Goal: Task Accomplishment & Management: Use online tool/utility

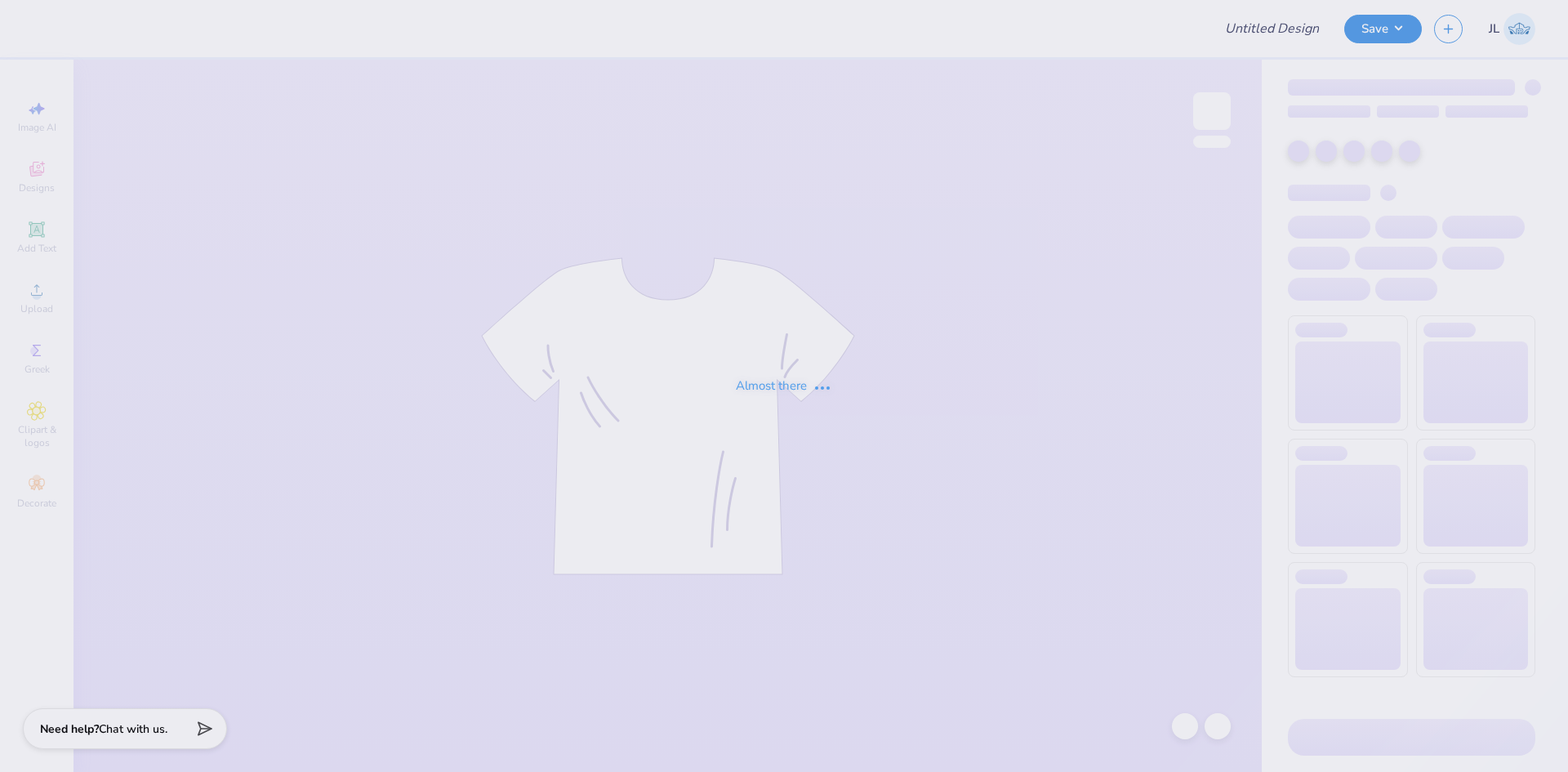
type input "Aleigha Le : [GEOGRAPHIC_DATA][US_STATE] at [GEOGRAPHIC_DATA]"
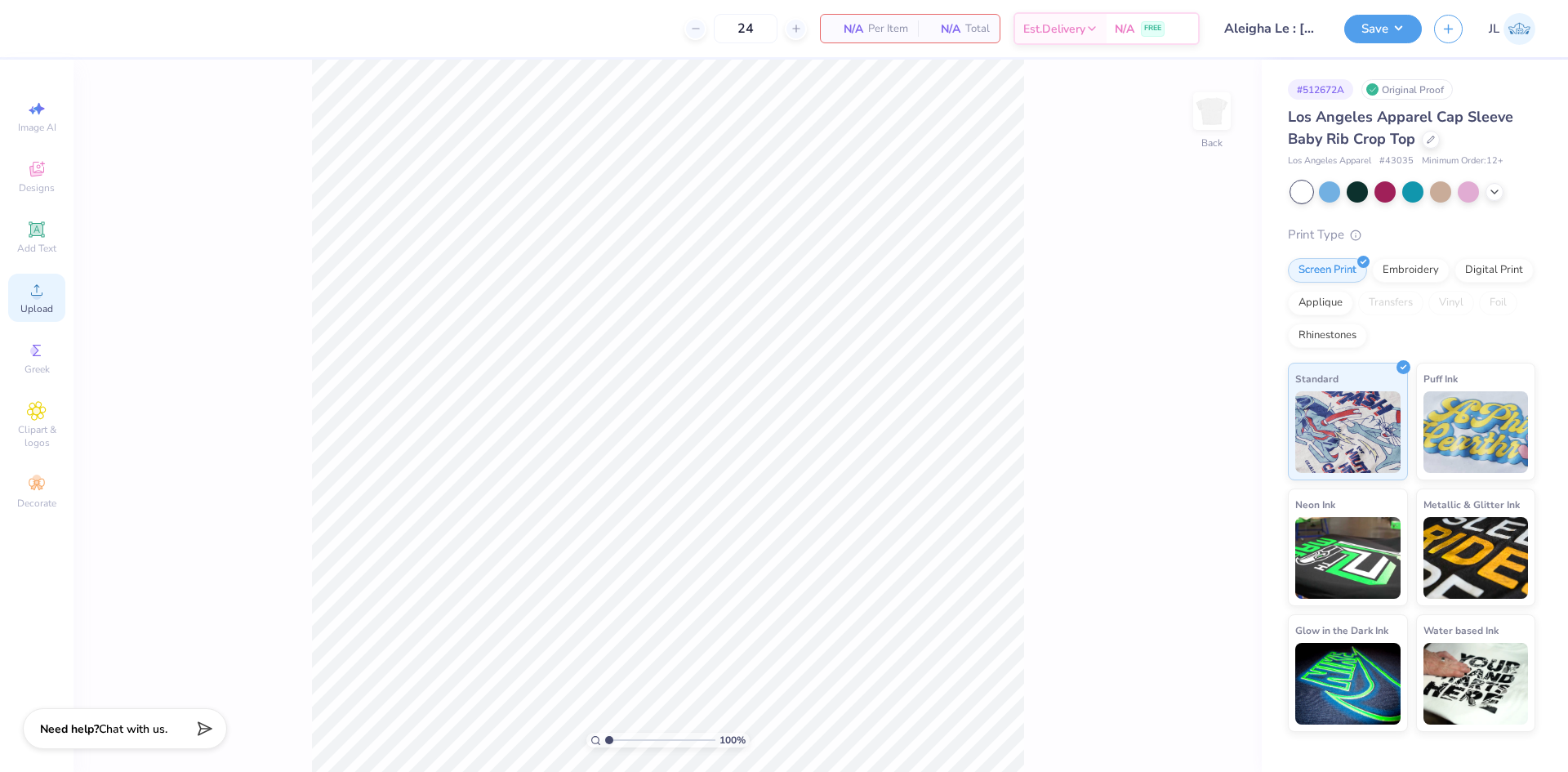
click at [31, 305] on span "Upload" at bounding box center [37, 308] width 33 height 13
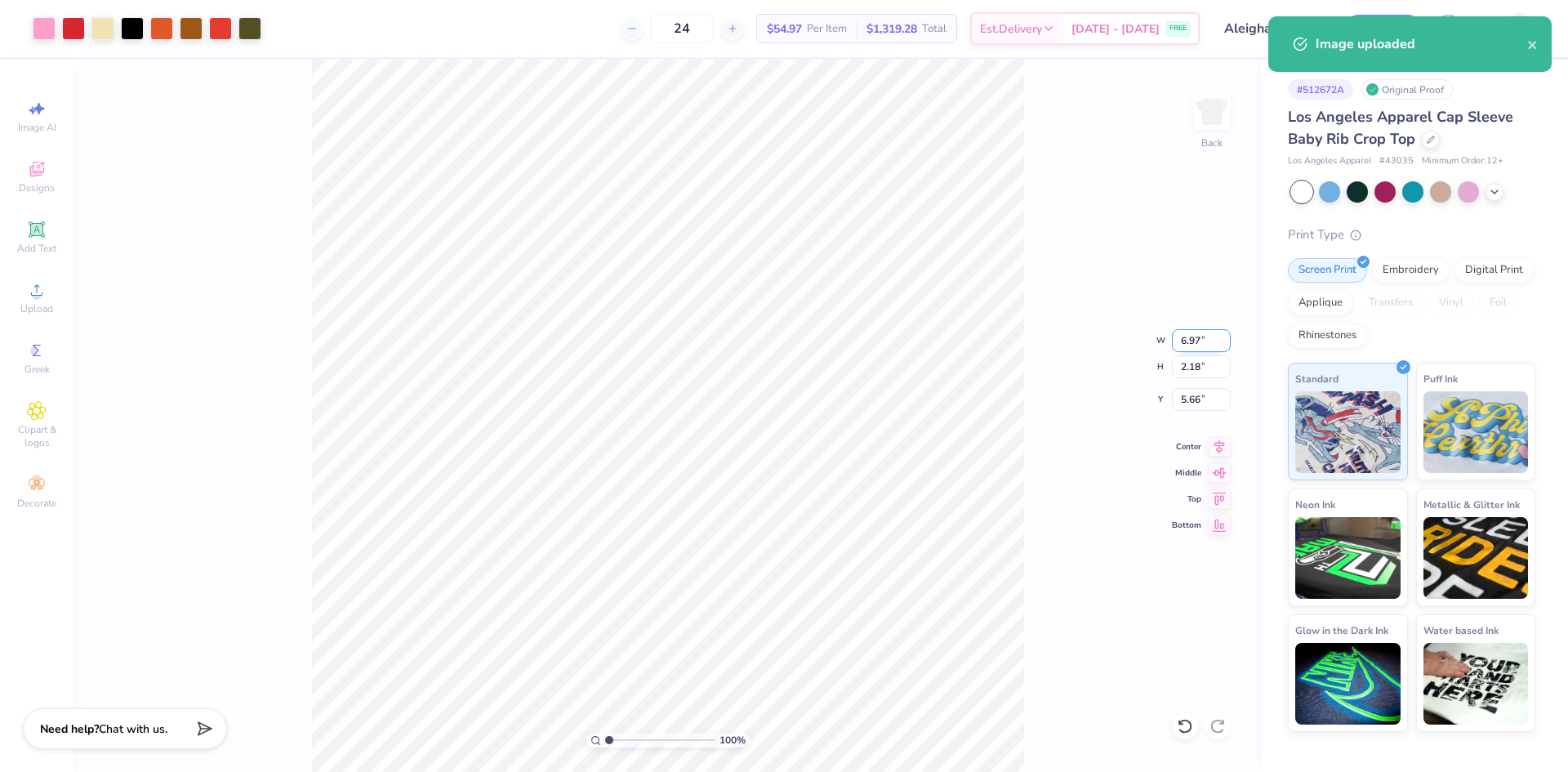
click at [1183, 340] on input "6.97" at bounding box center [1201, 340] width 59 height 23
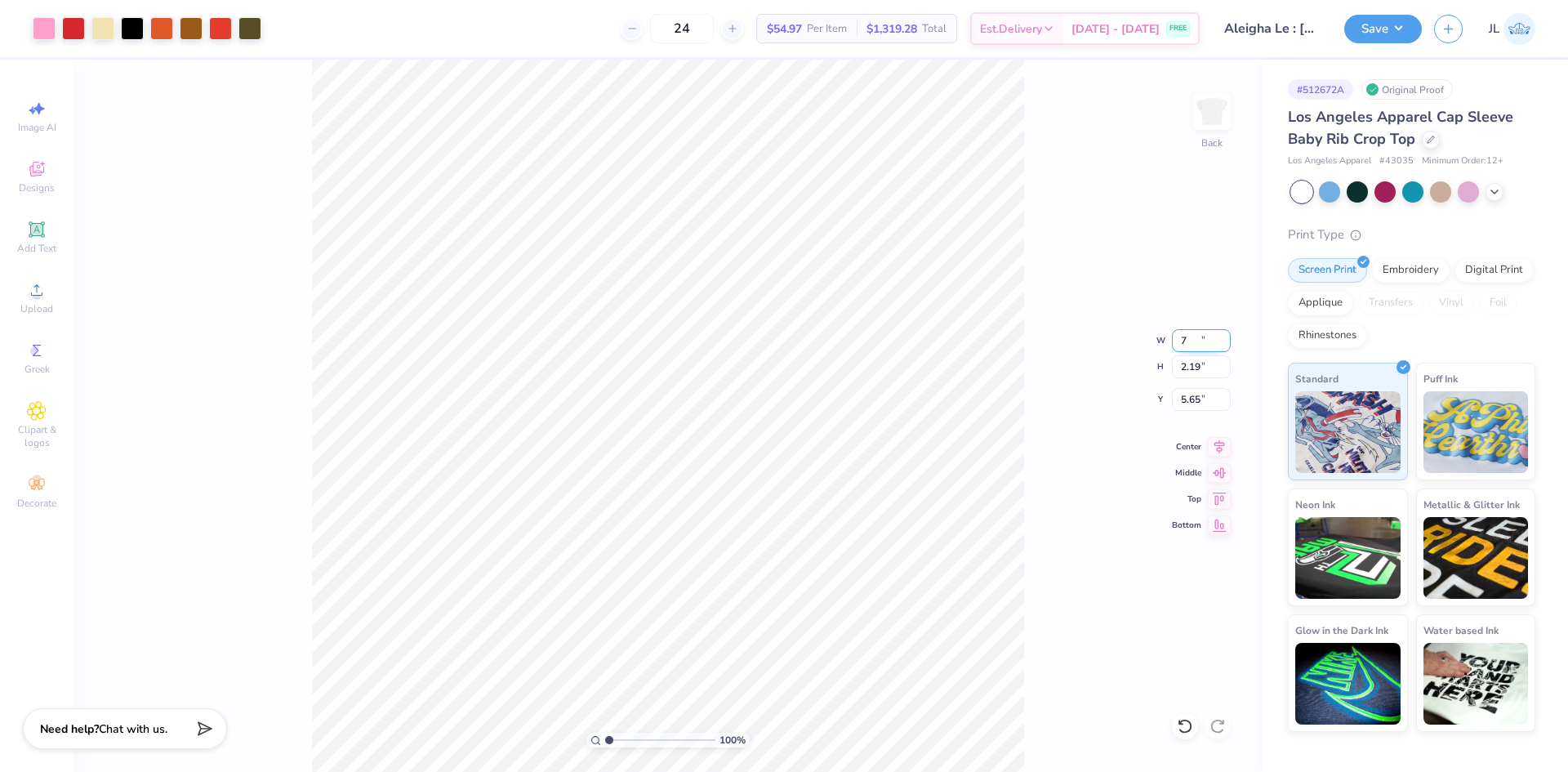
type input "7.00"
type input "2.19"
click at [1191, 406] on input "5.65" at bounding box center [1201, 400] width 59 height 23
type input "3.00"
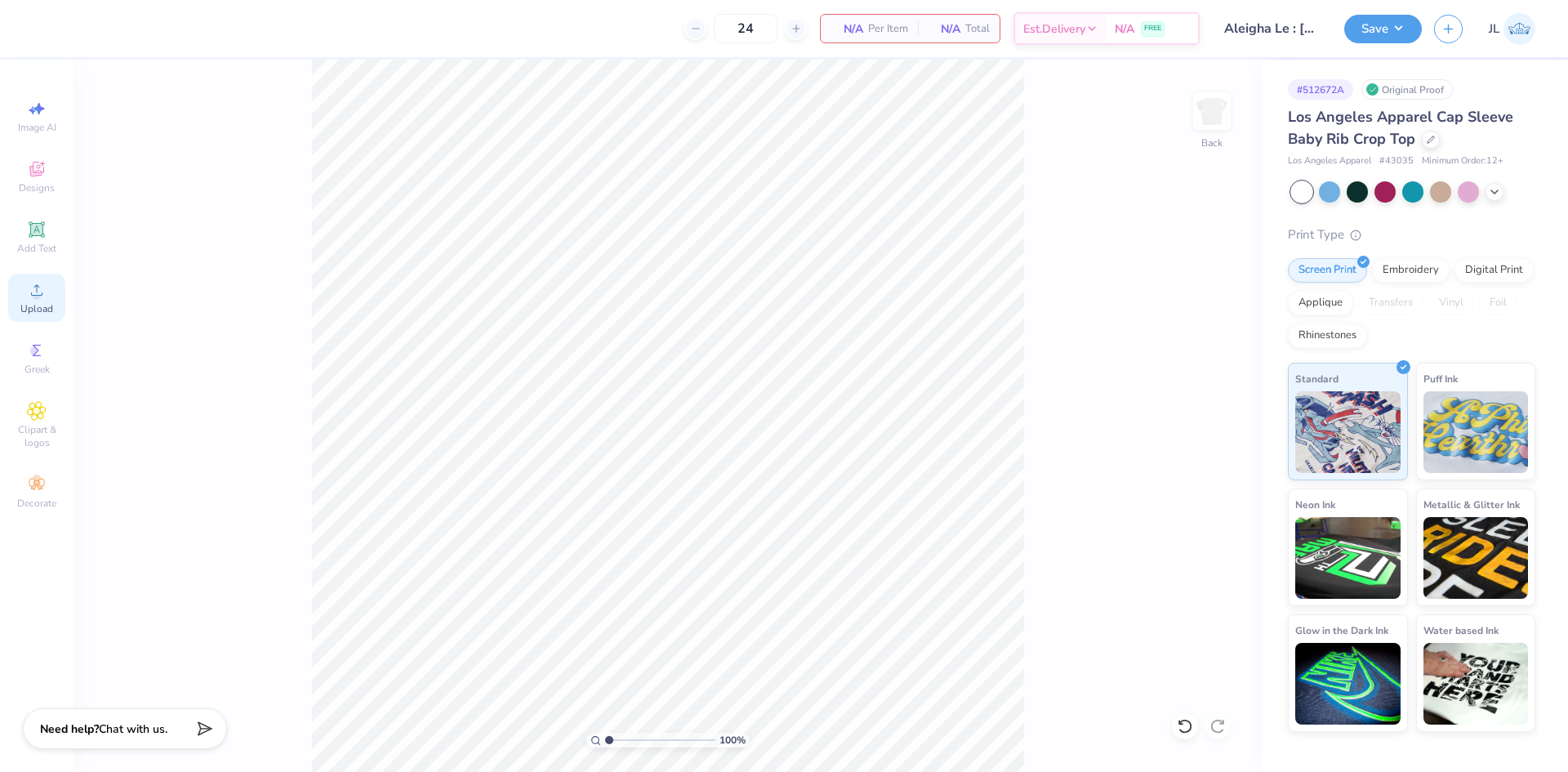
click at [48, 294] on div "Upload" at bounding box center [37, 297] width 57 height 48
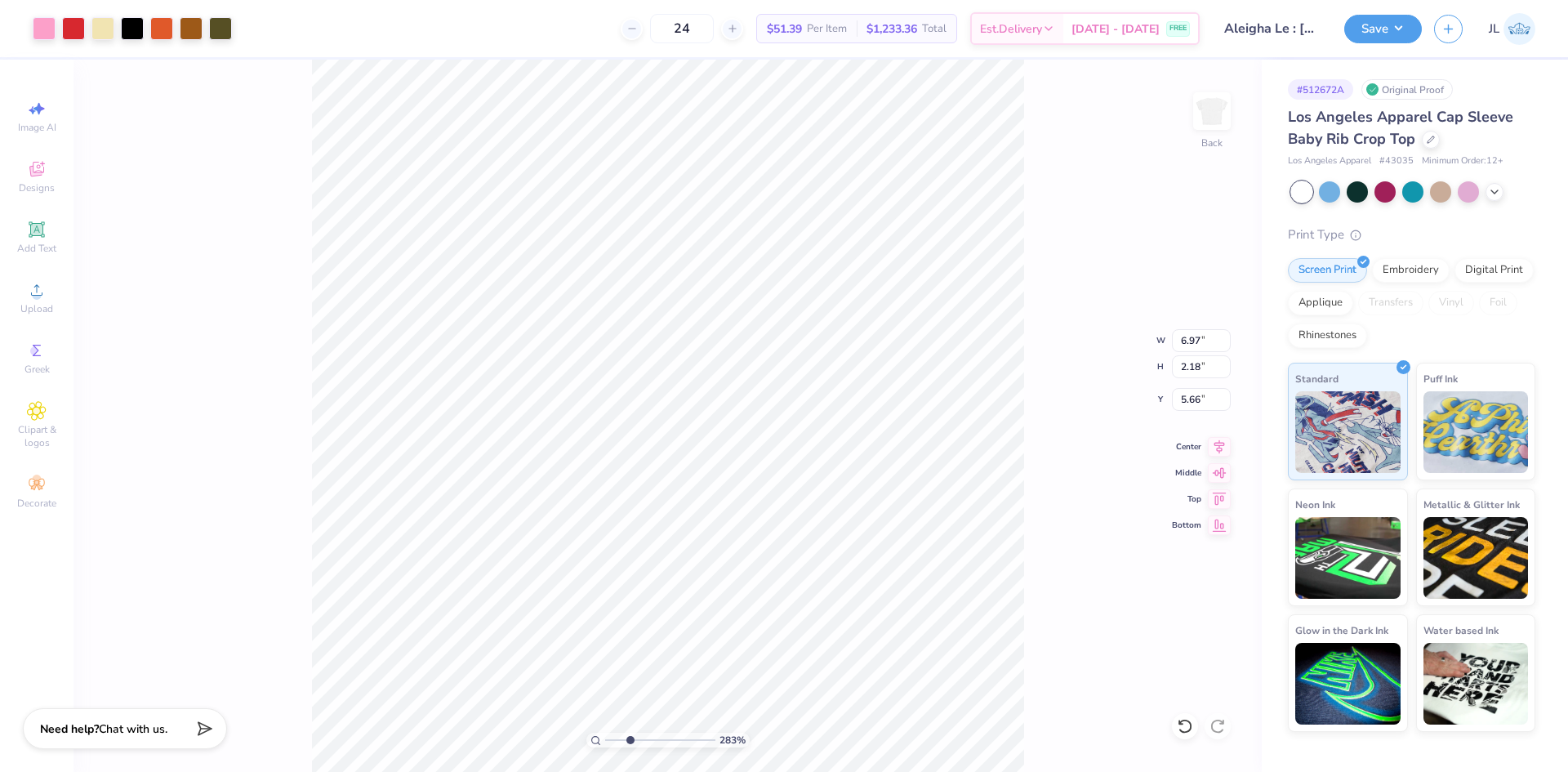
drag, startPoint x: 610, startPoint y: 739, endPoint x: 629, endPoint y: 729, distance: 21.5
click at [629, 733] on input "range" at bounding box center [661, 740] width 110 height 15
drag, startPoint x: 602, startPoint y: 735, endPoint x: 572, endPoint y: 733, distance: 30.1
type input "1"
click at [606, 733] on input "range" at bounding box center [661, 740] width 110 height 15
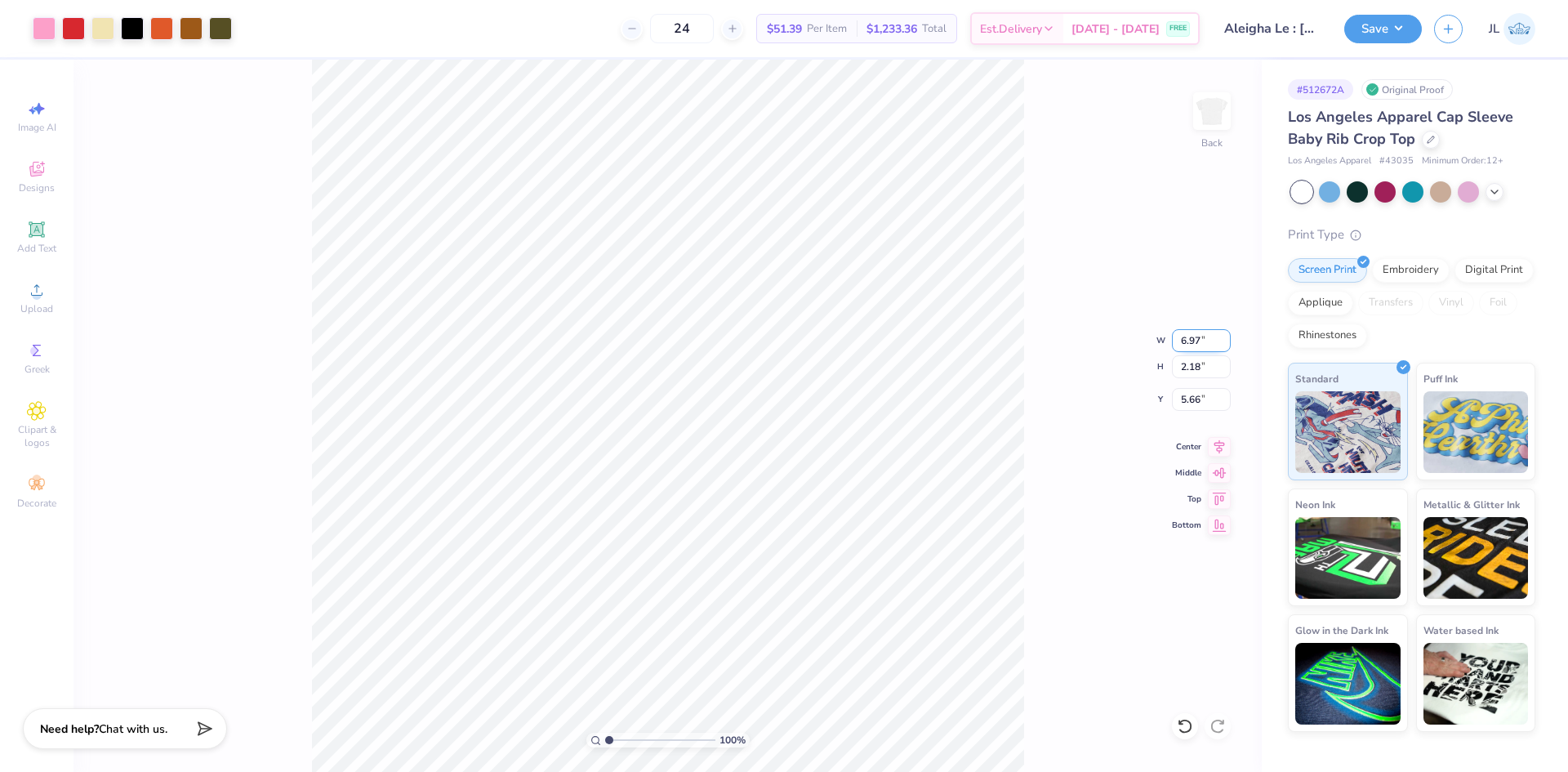
click at [1192, 351] on input "6.97" at bounding box center [1201, 340] width 59 height 23
type input "7.00"
type input "2.19"
click at [1193, 403] on input "5.65" at bounding box center [1201, 400] width 59 height 23
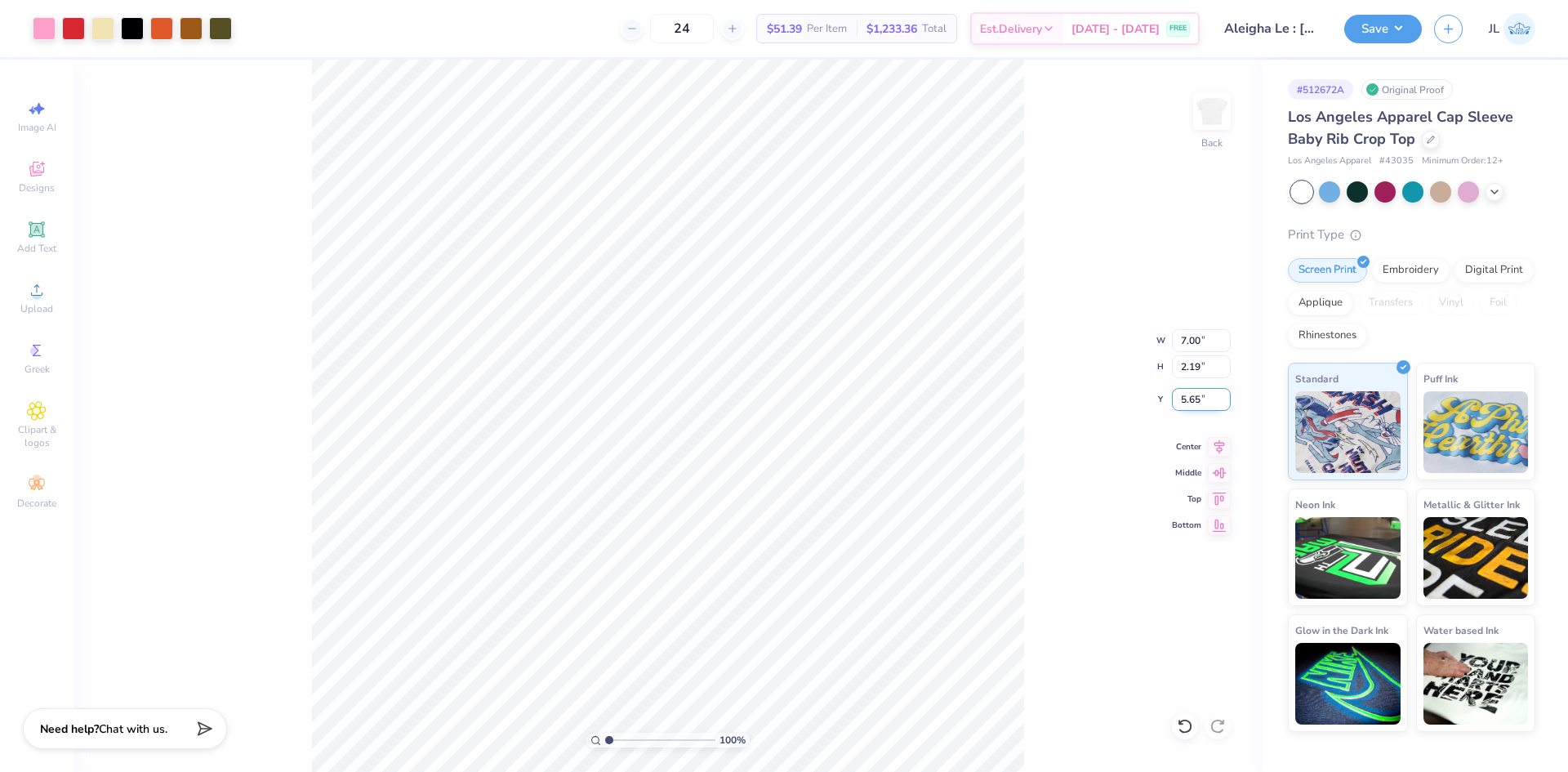
click at [1193, 403] on input "5.65" at bounding box center [1201, 400] width 59 height 23
type input "3.00"
type input "1"
drag, startPoint x: 607, startPoint y: 738, endPoint x: 581, endPoint y: 741, distance: 26.2
click at [606, 741] on input "range" at bounding box center [661, 740] width 110 height 15
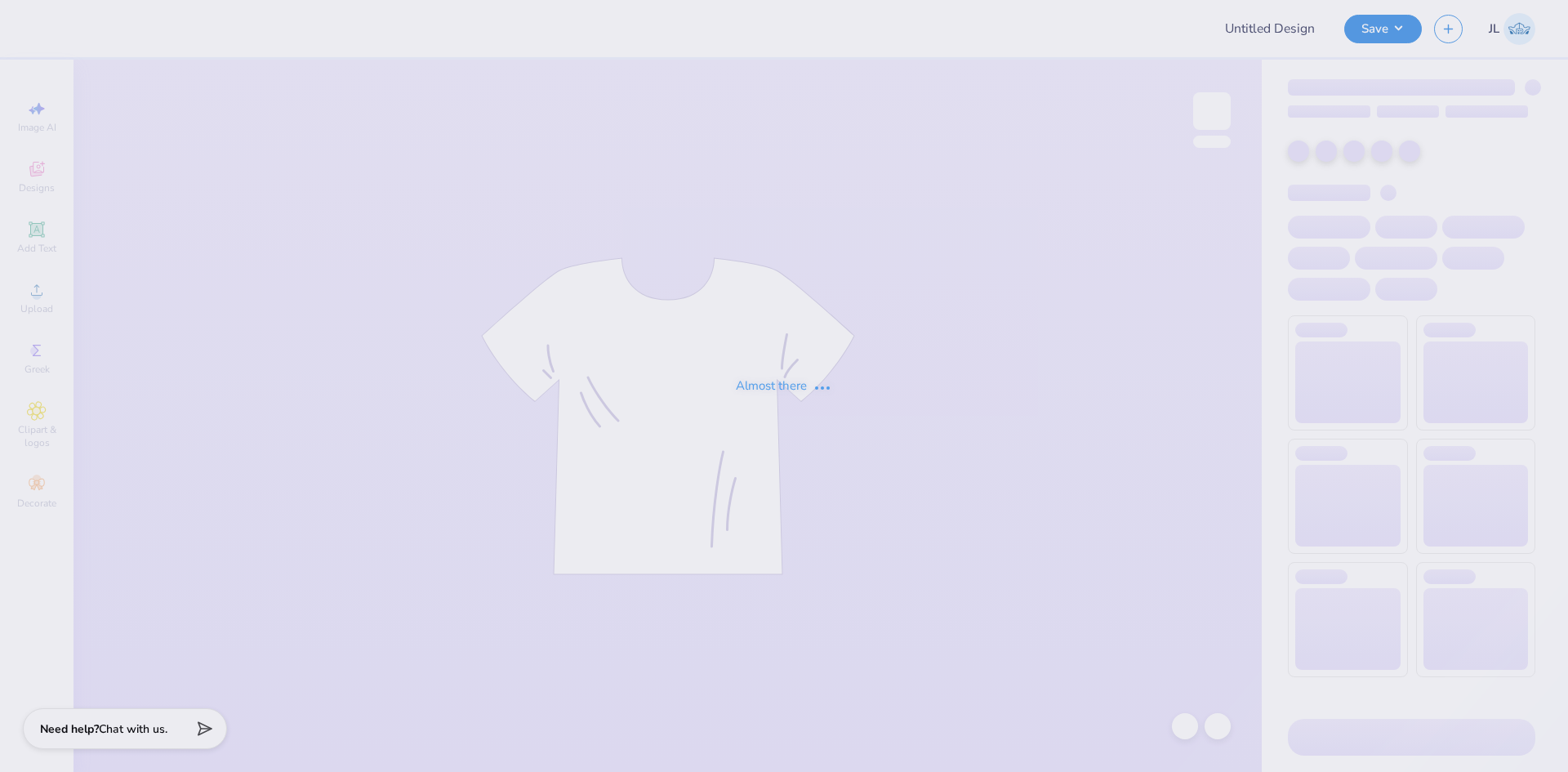
type input "Aleigha Le : [GEOGRAPHIC_DATA][US_STATE] at [GEOGRAPHIC_DATA]"
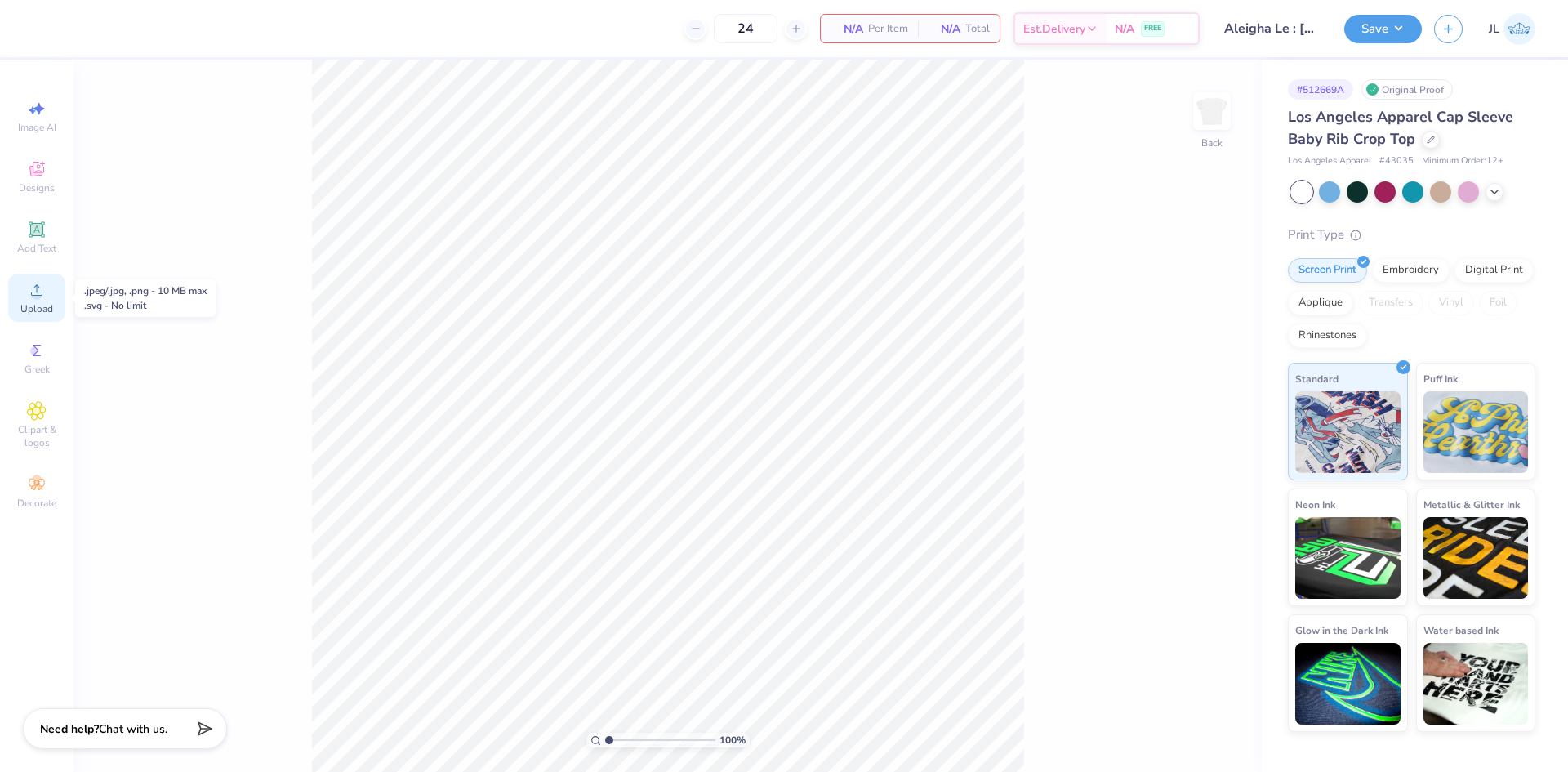
click at [50, 302] on span "Upload" at bounding box center [37, 308] width 33 height 13
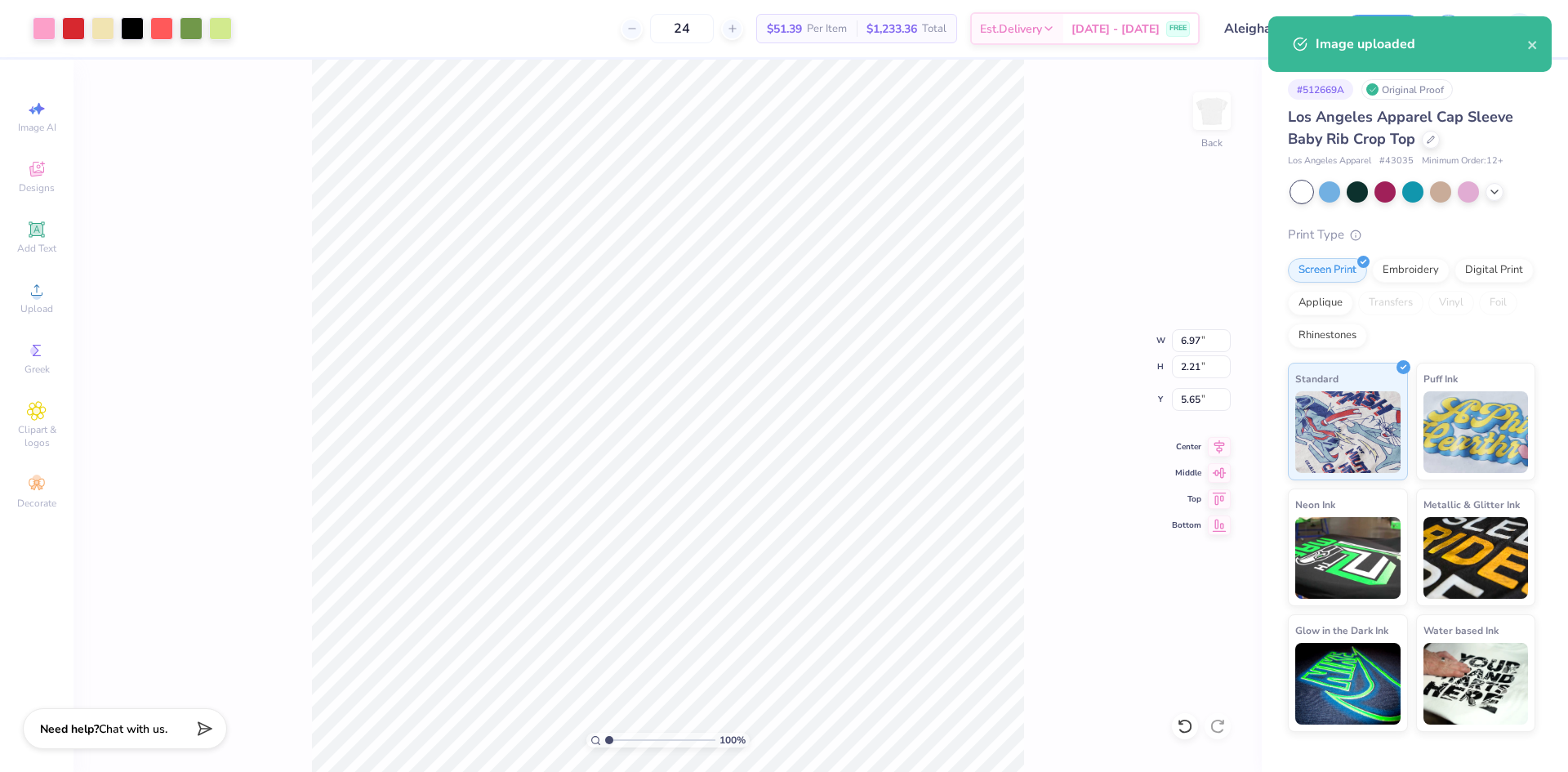
click at [1195, 353] on div "100 % Back W 6.97 6.97 " H 2.21 2.21 " Y 5.65 5.65 " Center Middle Top Bottom" at bounding box center [668, 416] width 1188 height 712
click at [1193, 345] on input "6.97" at bounding box center [1201, 340] width 59 height 23
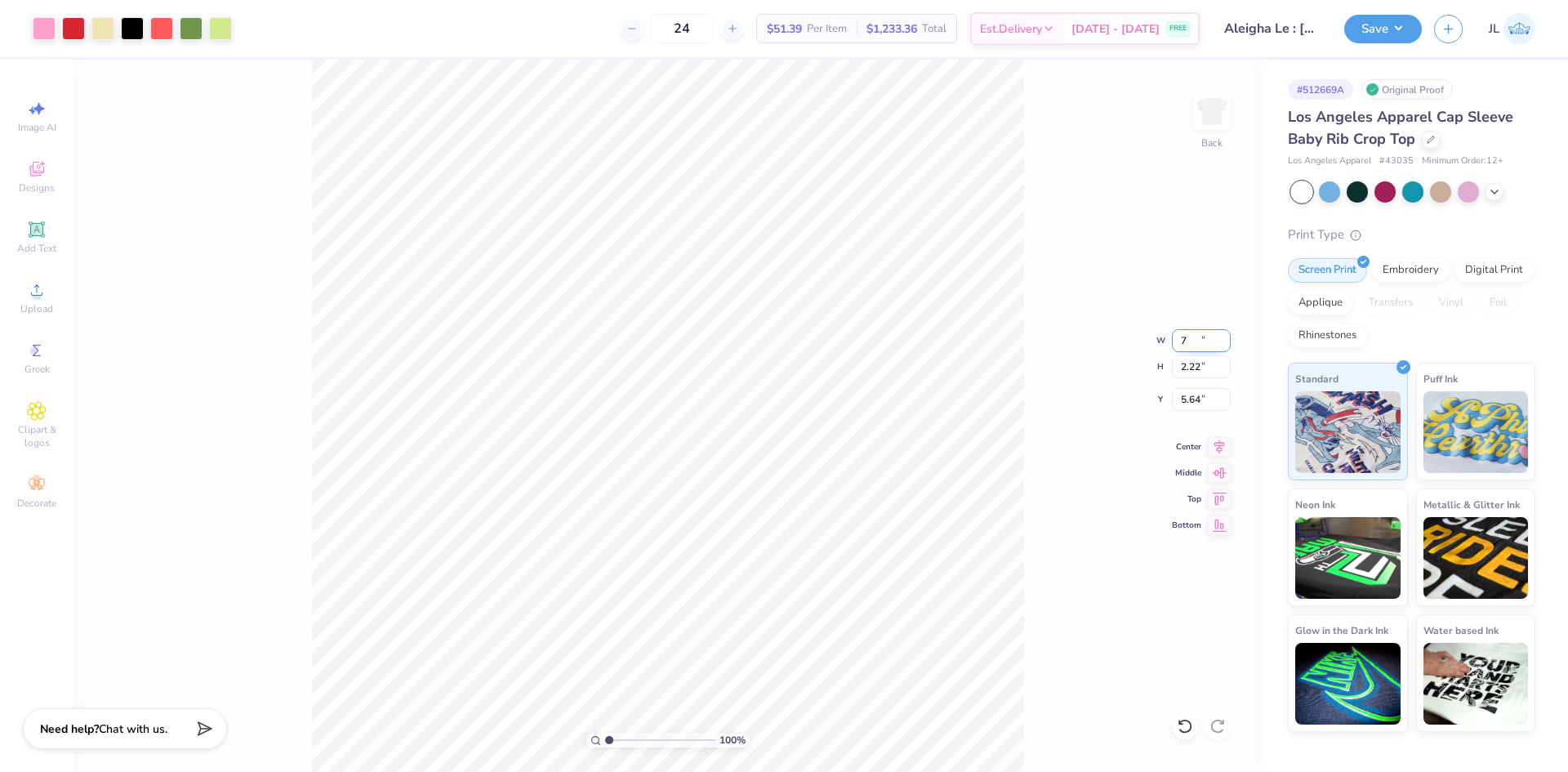
type input "7.00"
type input "2.22"
click at [1186, 402] on input "5.64" at bounding box center [1201, 400] width 59 height 23
type input "3.00"
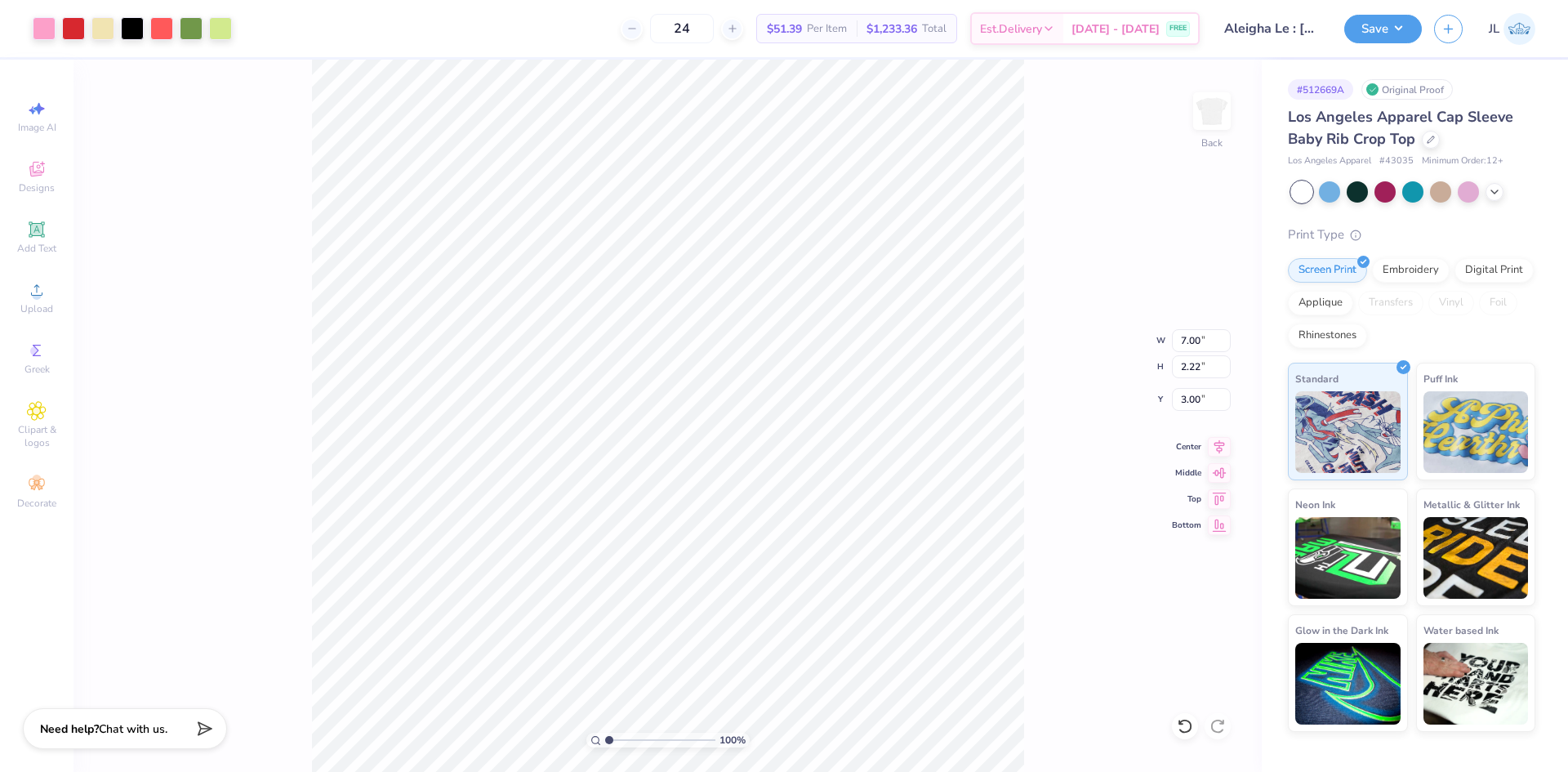
click at [1263, 426] on div "# 512669A Original Proof Los Angeles Apparel Cap Sleeve Baby Rib Crop Top Los A…" at bounding box center [1415, 395] width 306 height 672
click at [1419, 33] on button "Save" at bounding box center [1383, 26] width 78 height 29
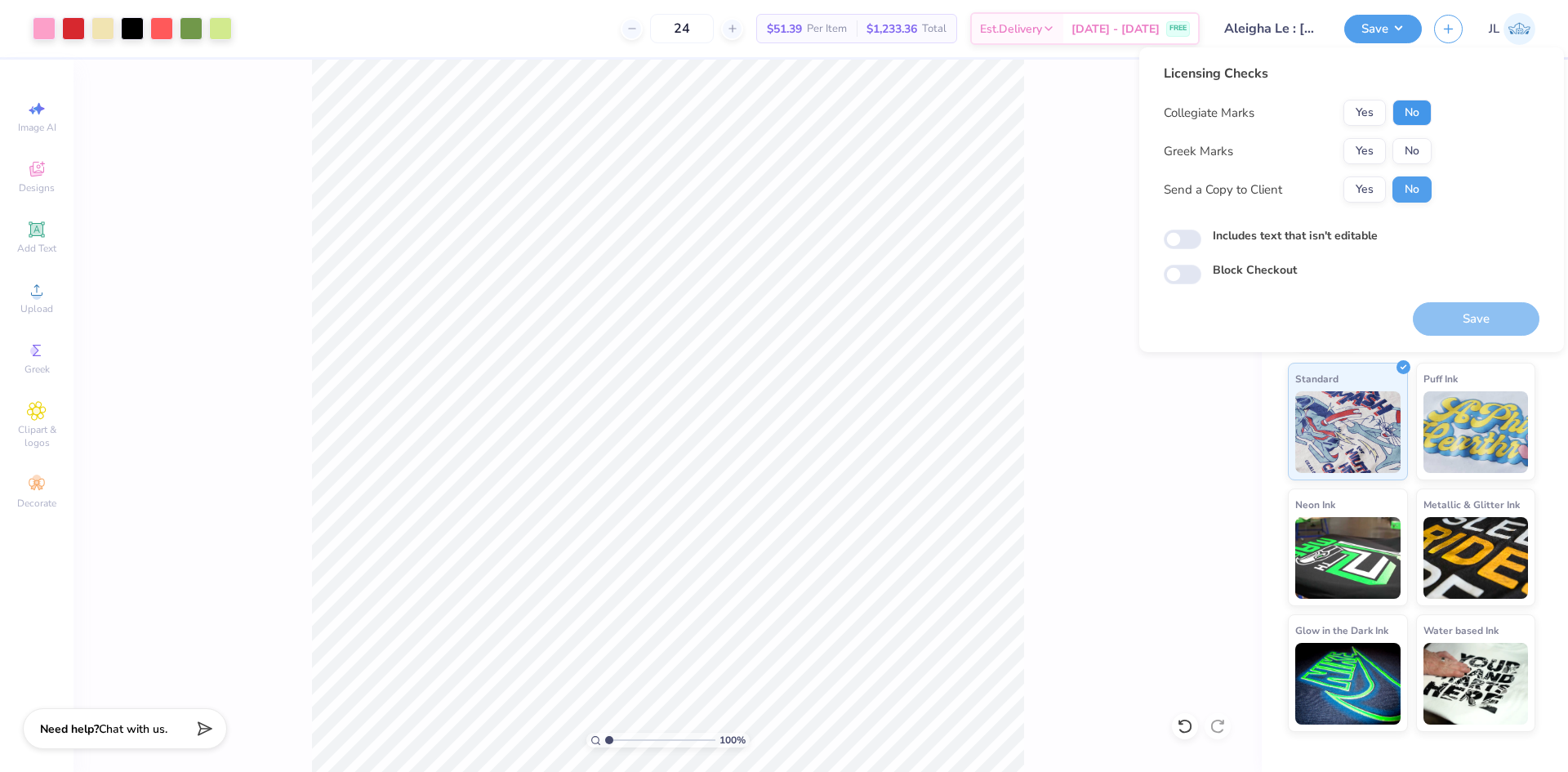
click at [1410, 116] on button "No" at bounding box center [1412, 112] width 39 height 26
click at [1369, 154] on button "Yes" at bounding box center [1365, 151] width 43 height 26
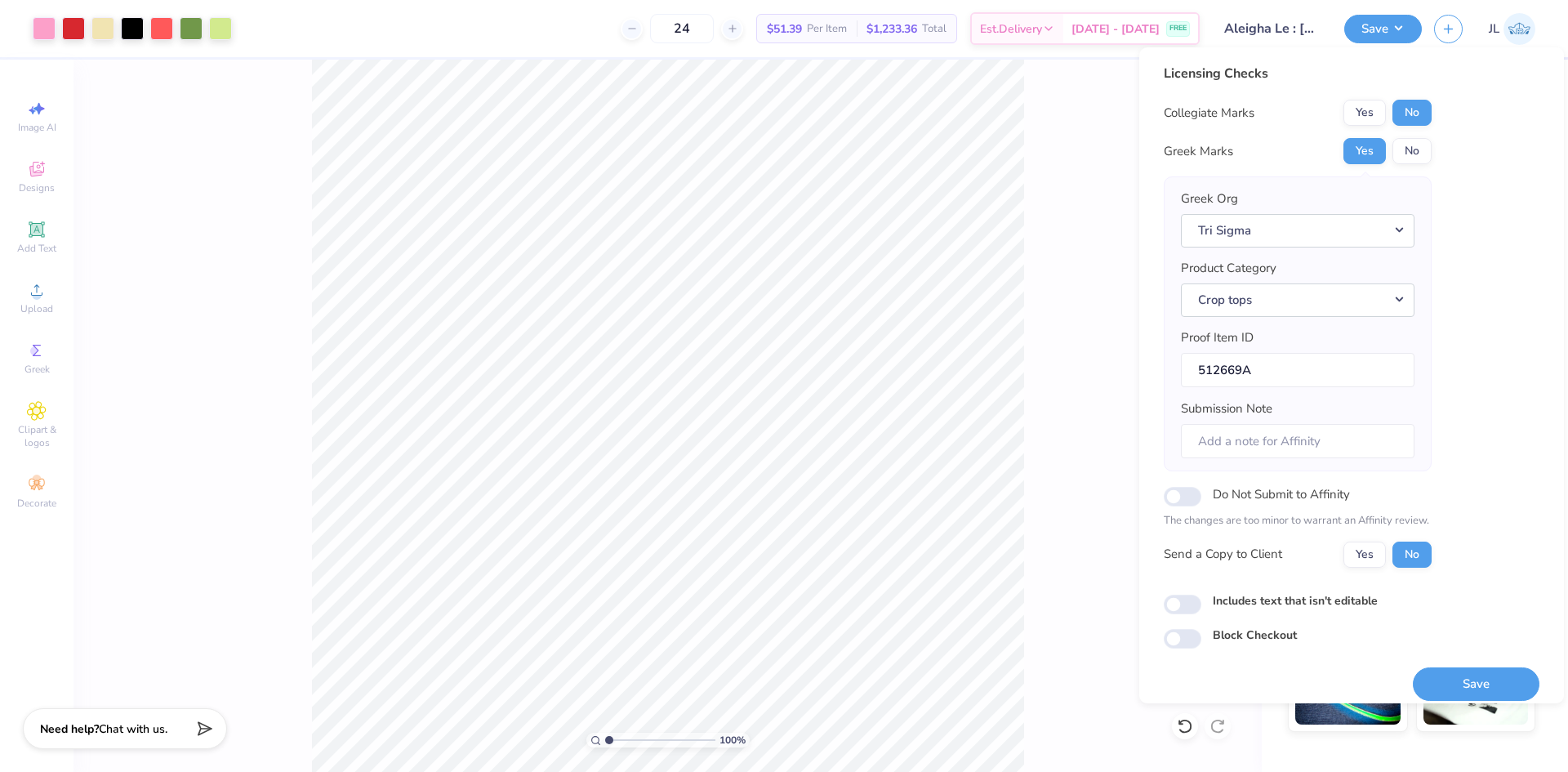
click at [1339, 531] on div "Collegiate Marks Yes No Greek Marks Yes No Greek Org Tri Sigma Product Category…" at bounding box center [1297, 333] width 267 height 468
click at [1363, 553] on button "Yes" at bounding box center [1365, 555] width 43 height 26
click at [1421, 677] on button "Save" at bounding box center [1476, 683] width 126 height 34
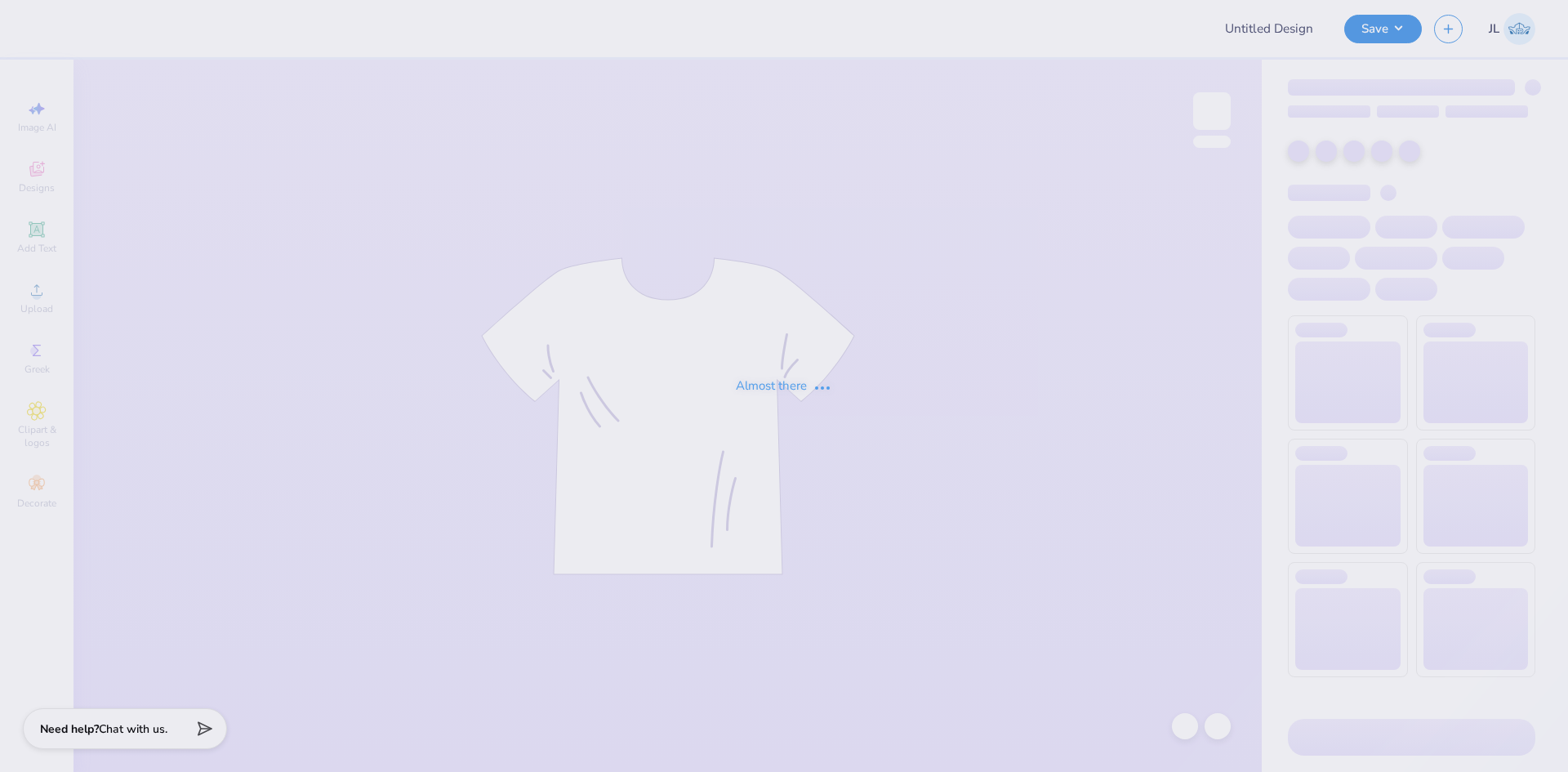
type input "AXO Lace Tanks"
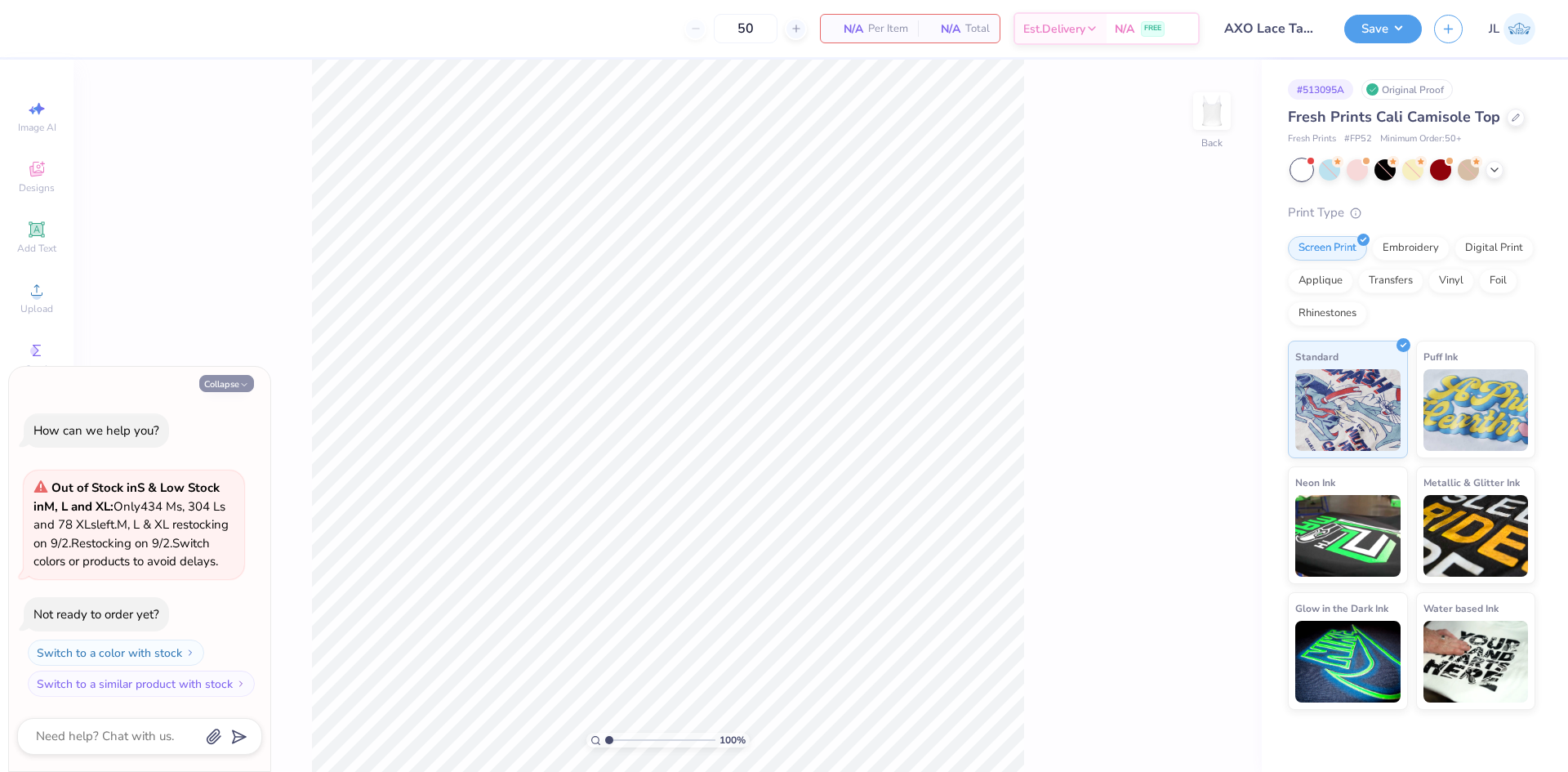
click at [240, 380] on icon "button" at bounding box center [245, 385] width 10 height 10
type textarea "x"
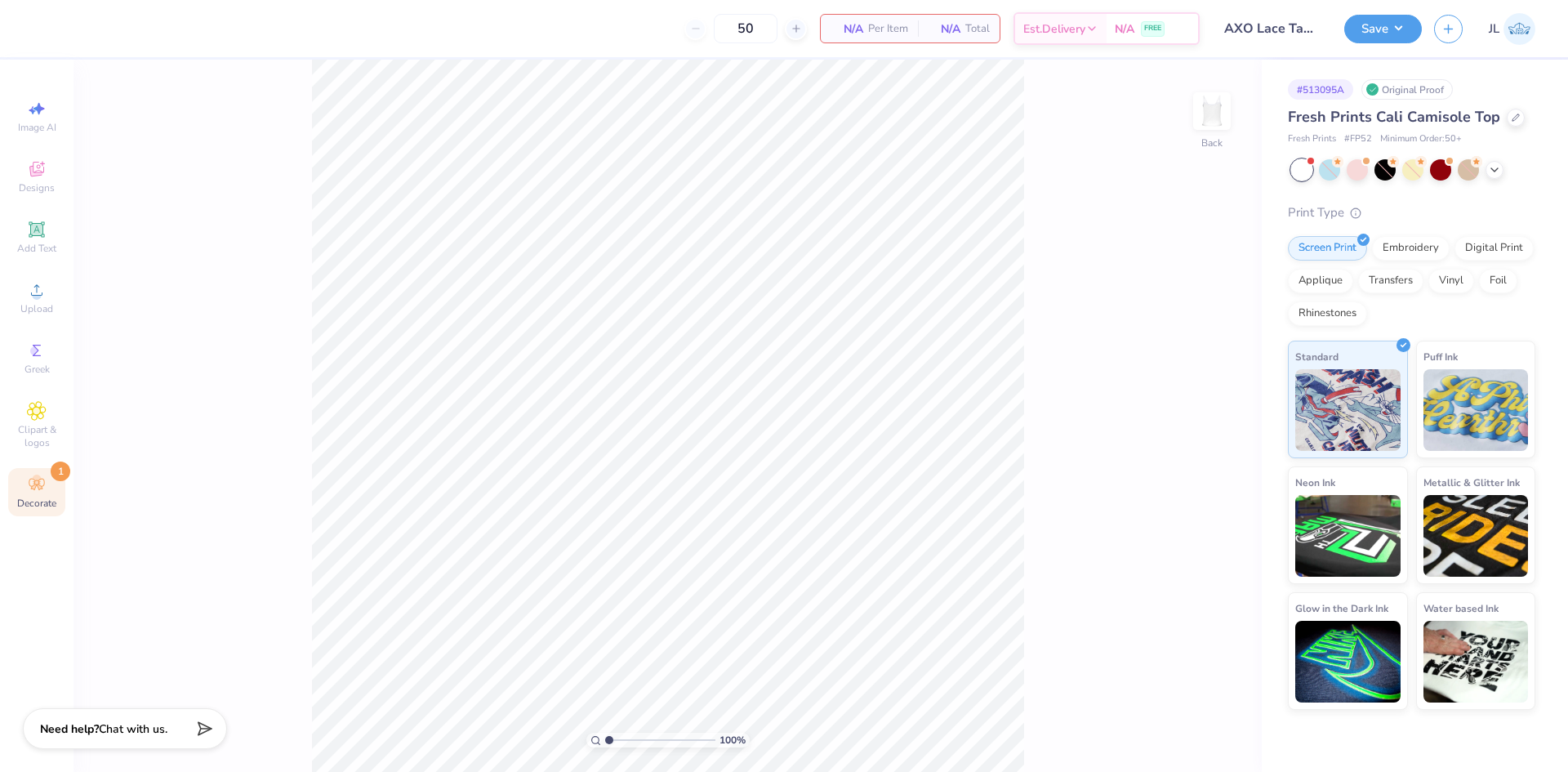
click at [41, 491] on icon at bounding box center [37, 484] width 20 height 20
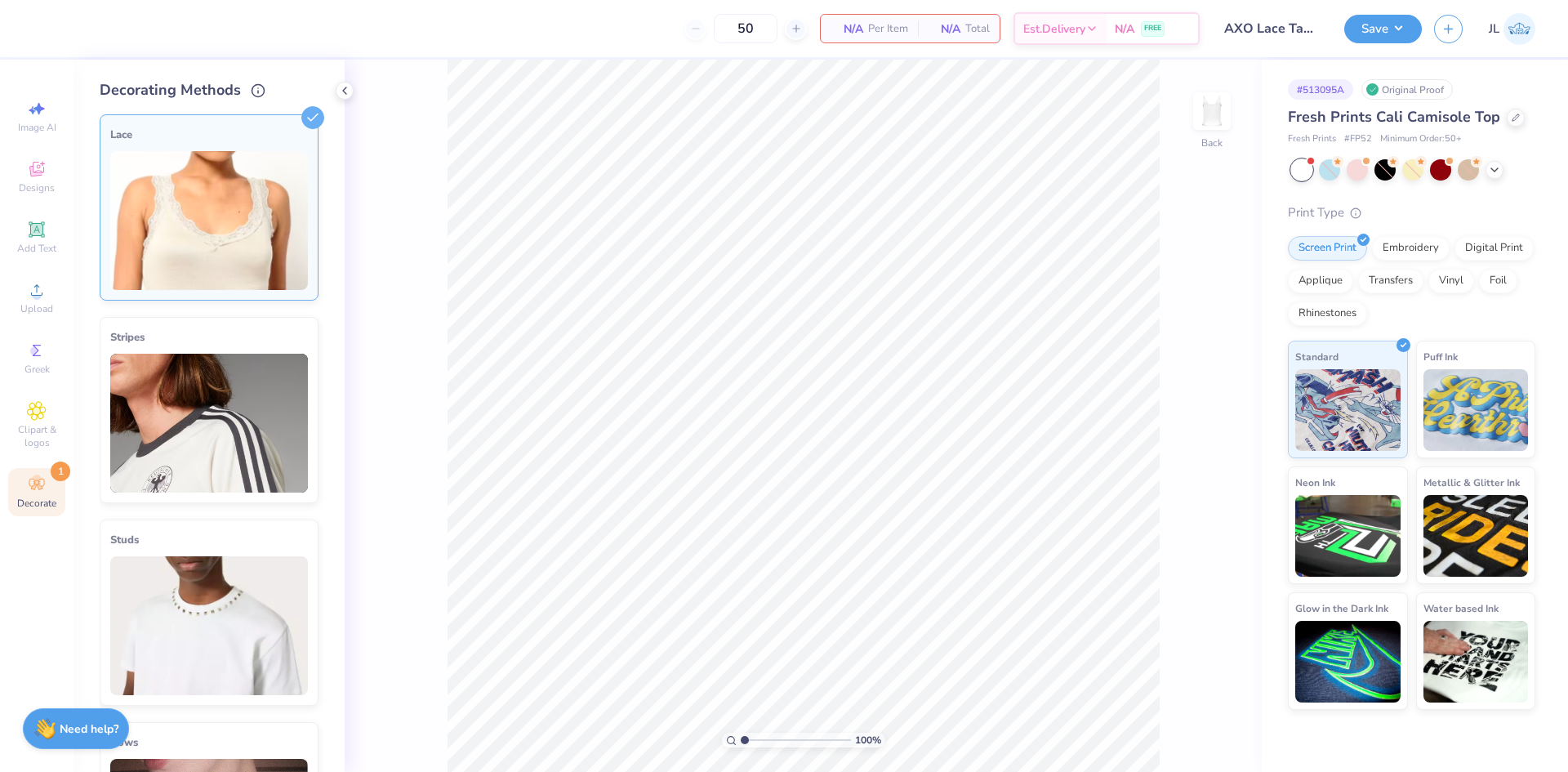
click at [241, 269] on img at bounding box center [208, 220] width 198 height 139
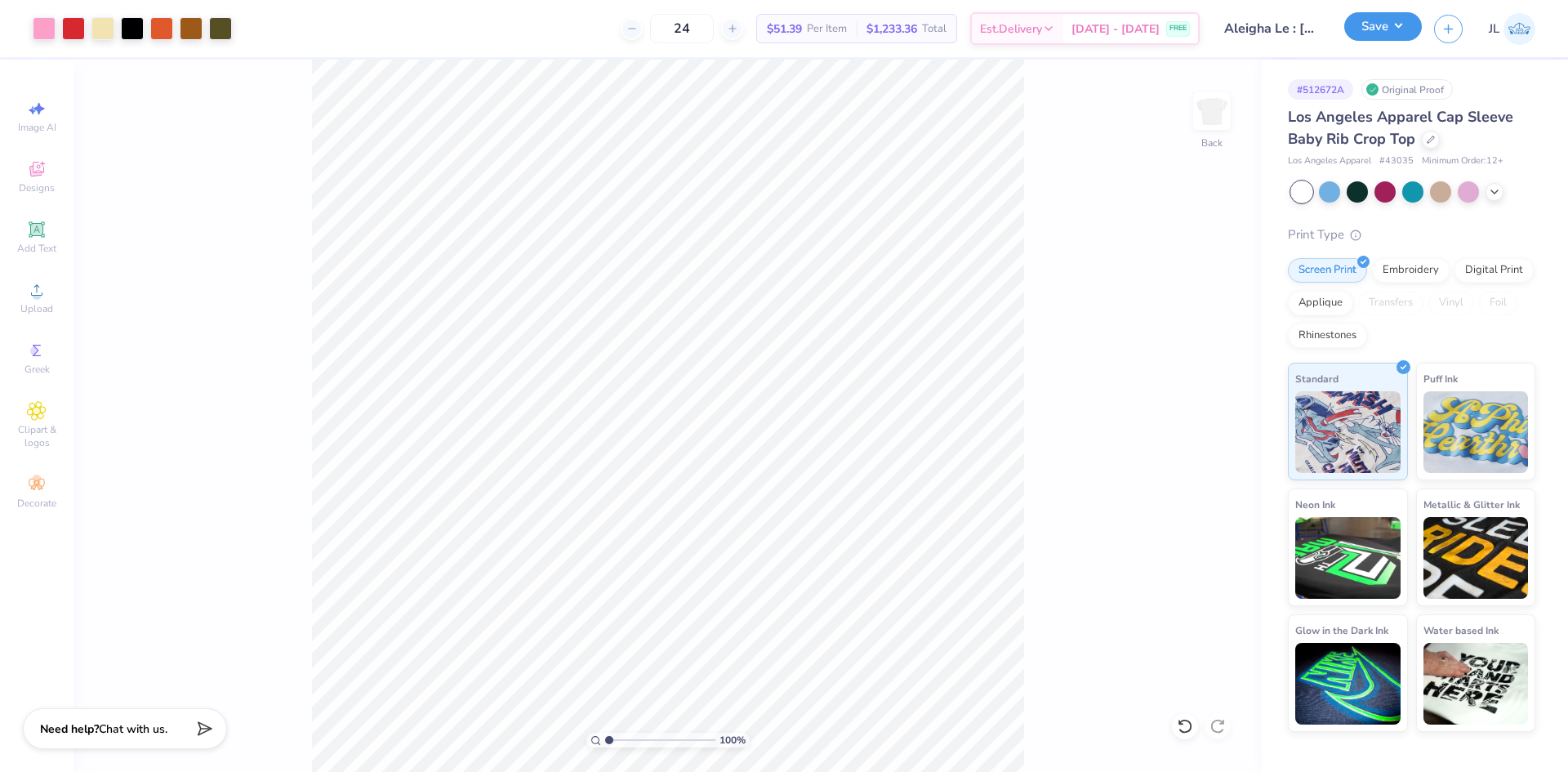
click at [1388, 30] on button "Save" at bounding box center [1383, 26] width 78 height 29
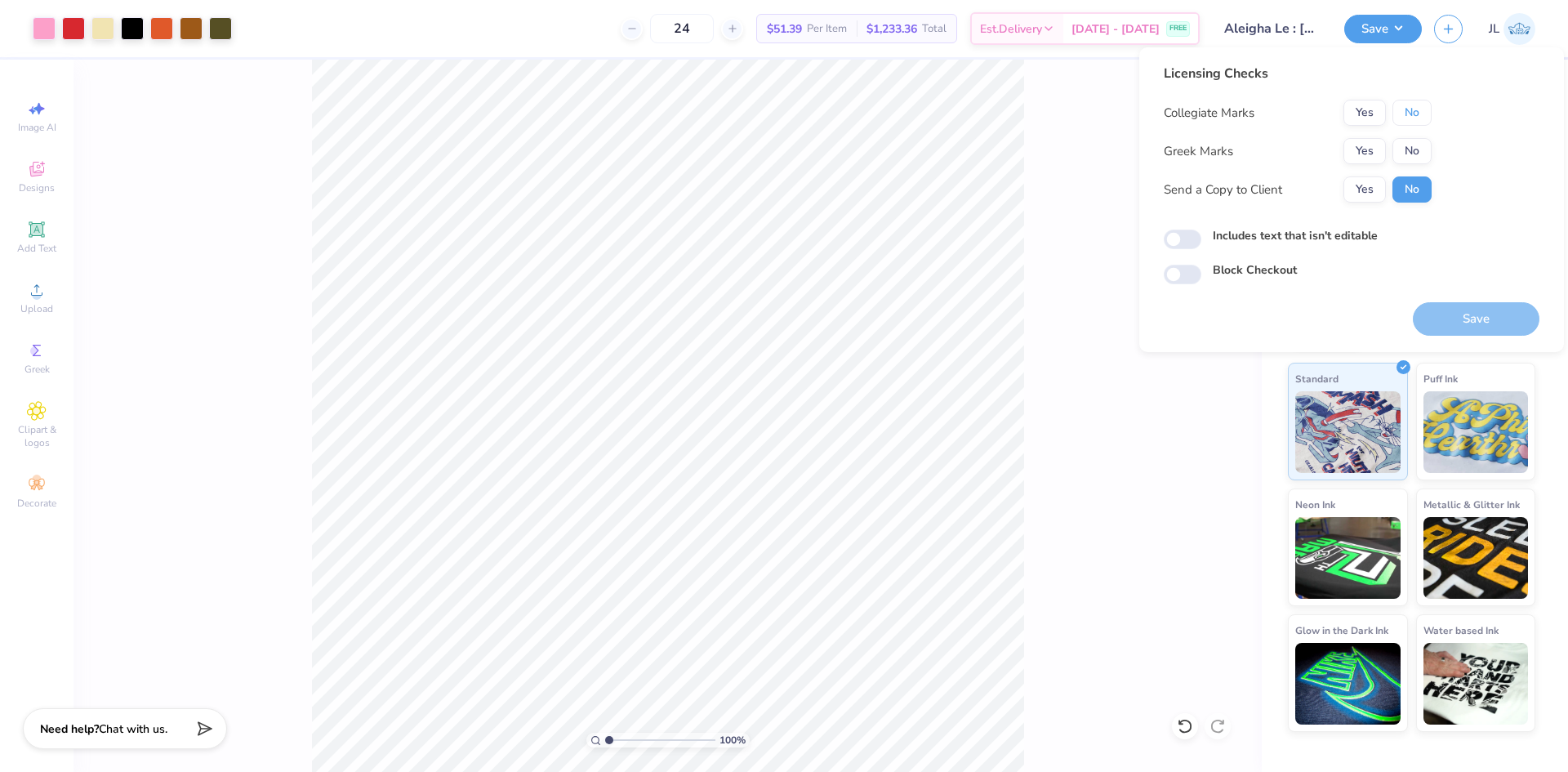
click at [1424, 113] on button "No" at bounding box center [1412, 112] width 39 height 26
click at [1371, 149] on button "Yes" at bounding box center [1365, 151] width 43 height 26
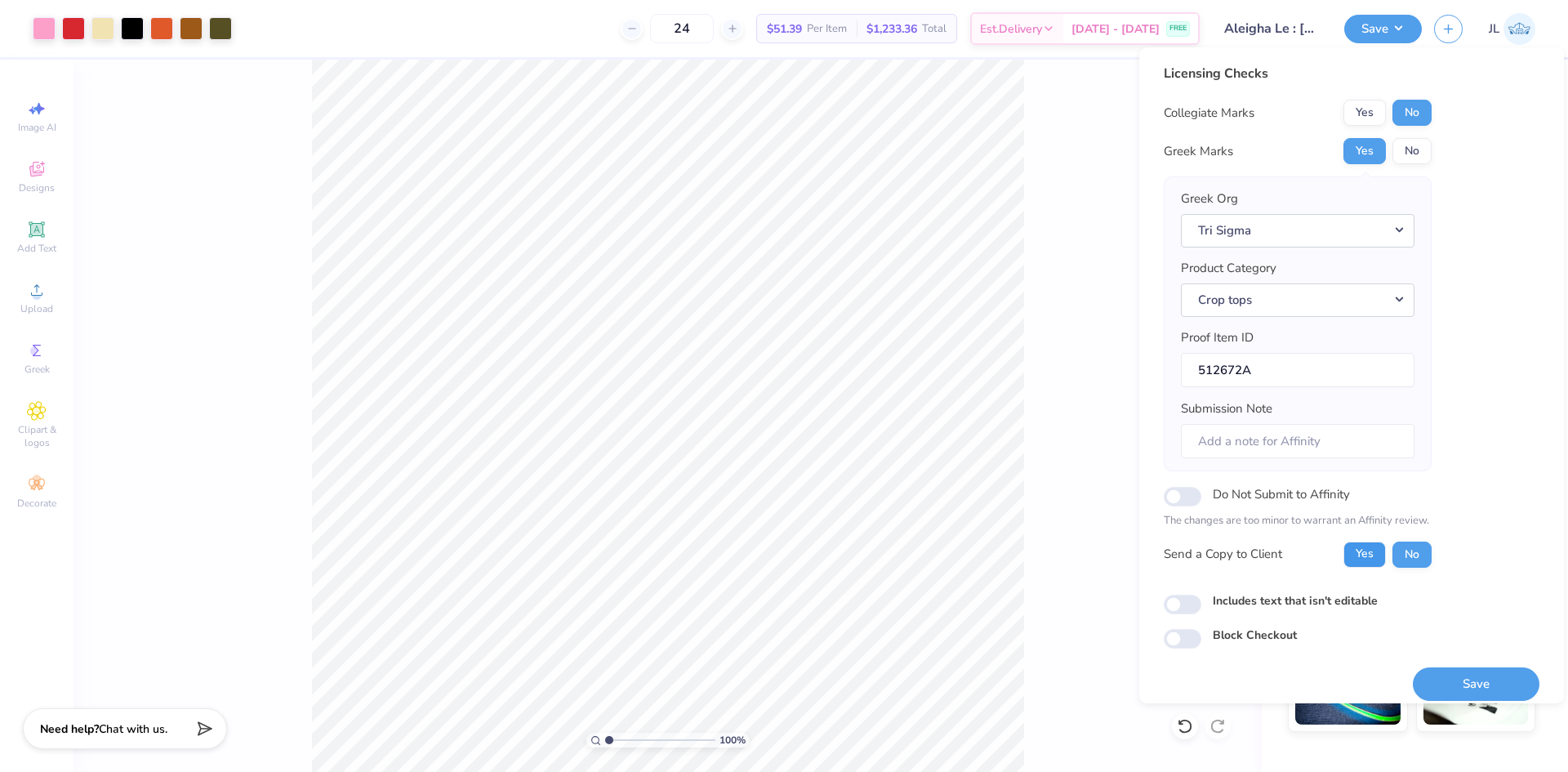
click at [1357, 554] on button "Yes" at bounding box center [1365, 555] width 43 height 26
click at [1465, 682] on button "Save" at bounding box center [1476, 683] width 126 height 34
